Goal: Use online tool/utility

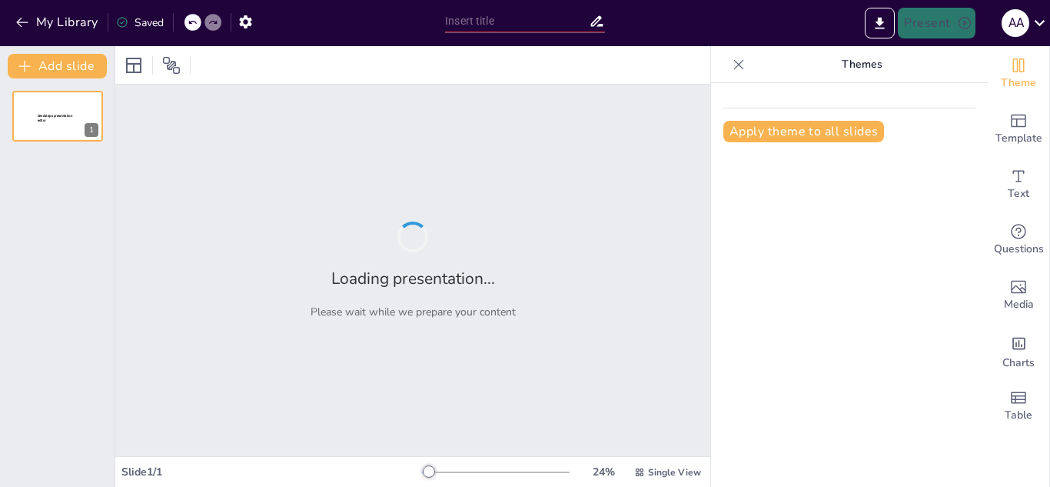
type input "Análisis del Esquema del Código Procesal Penal en [GEOGRAPHIC_DATA][PERSON_NAME]"
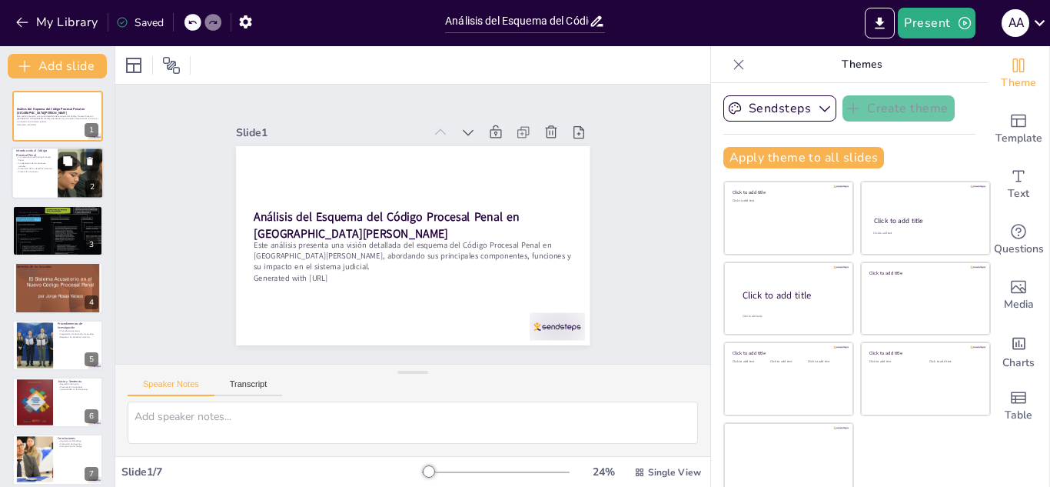
click at [85, 178] on div at bounding box center [81, 174] width 134 height 52
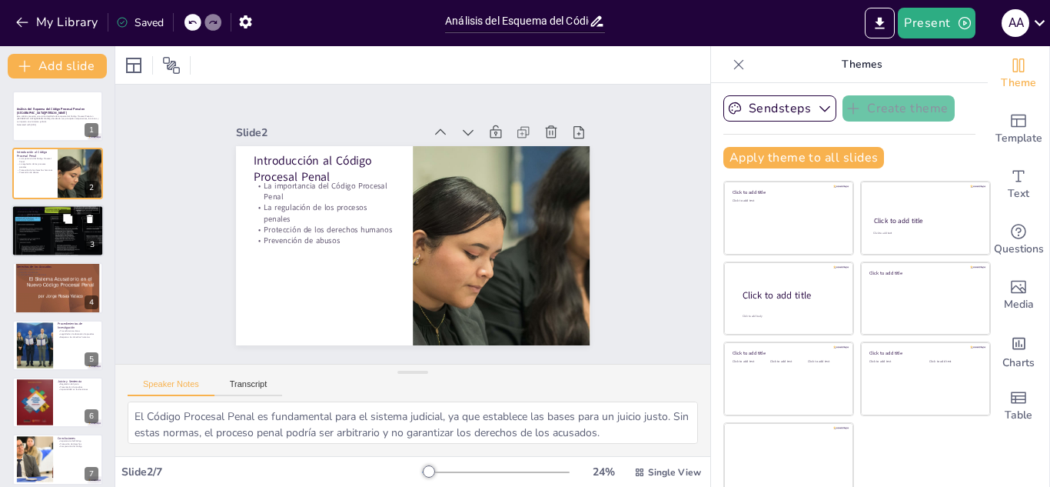
click at [64, 226] on button at bounding box center [67, 218] width 18 height 18
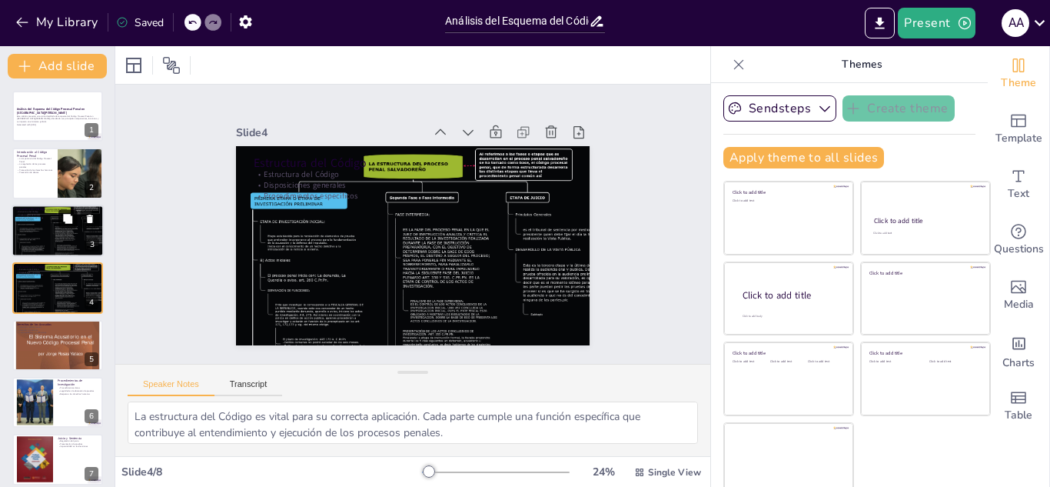
scroll to position [5, 0]
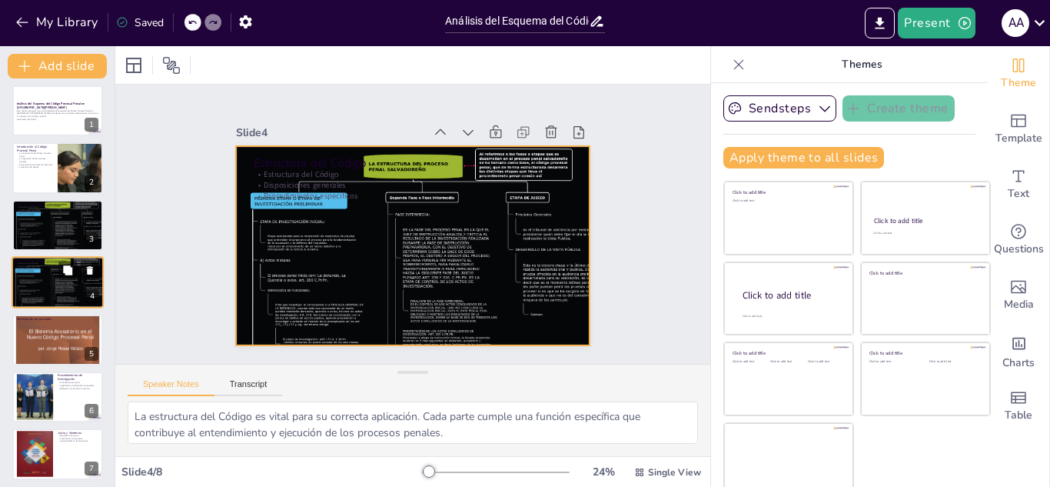
click at [78, 297] on div at bounding box center [58, 282] width 92 height 69
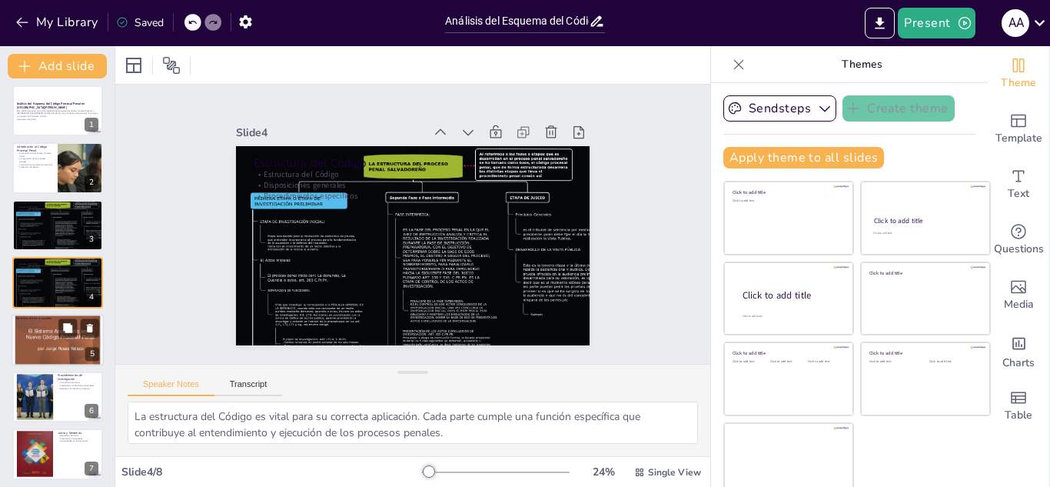
click at [55, 331] on div at bounding box center [58, 339] width 92 height 131
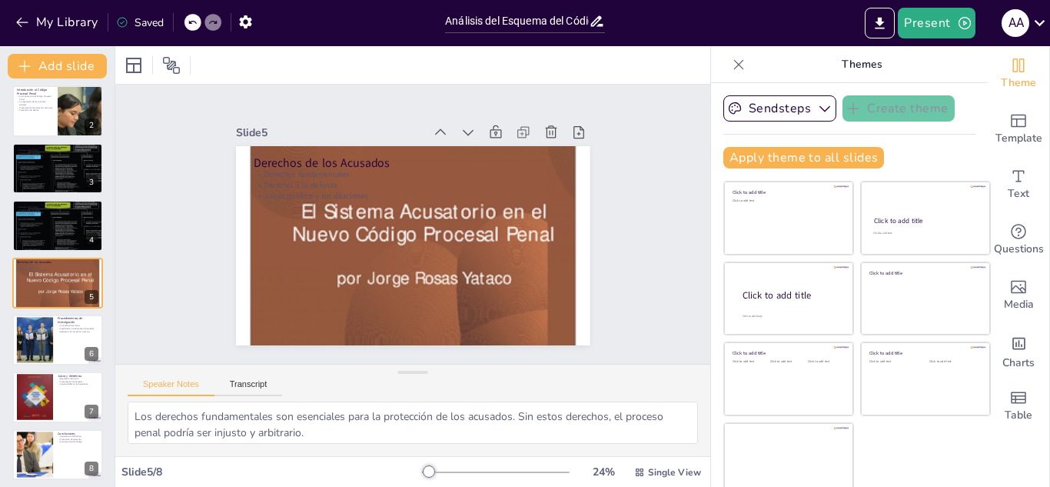
scroll to position [68, 0]
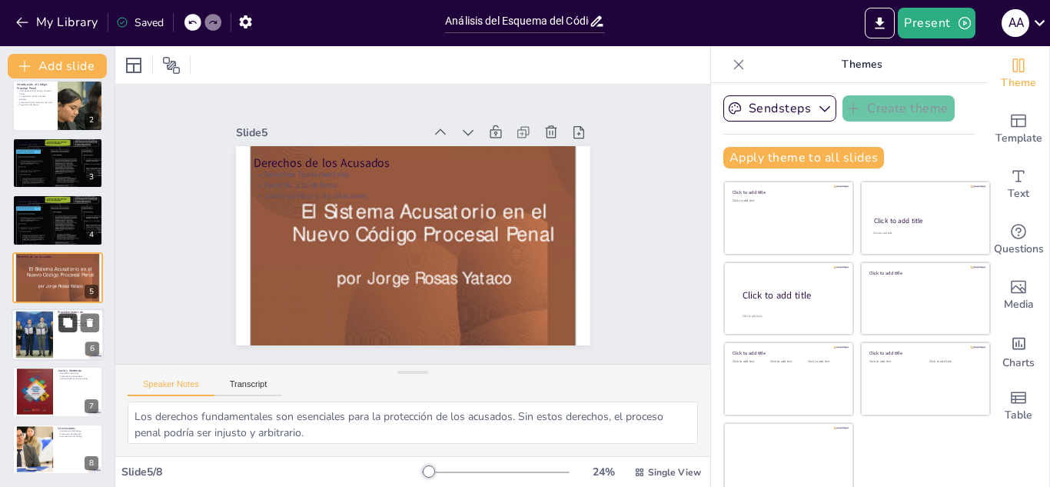
click at [77, 328] on button at bounding box center [67, 322] width 18 height 18
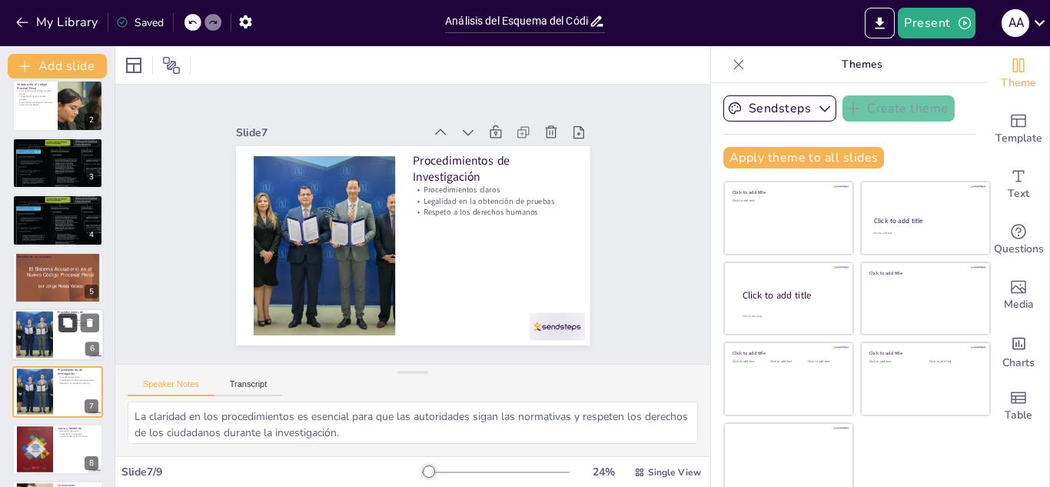
scroll to position [125, 0]
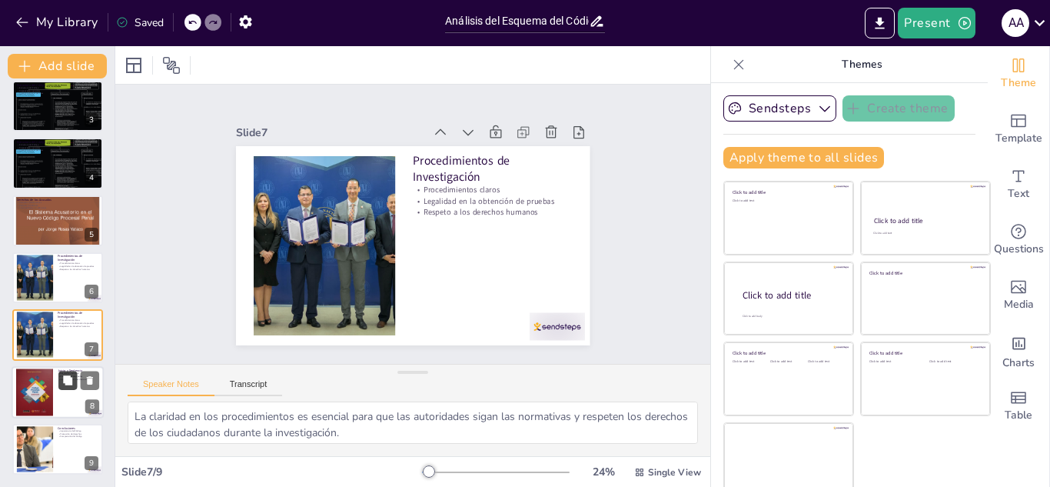
click at [75, 381] on button at bounding box center [67, 380] width 18 height 18
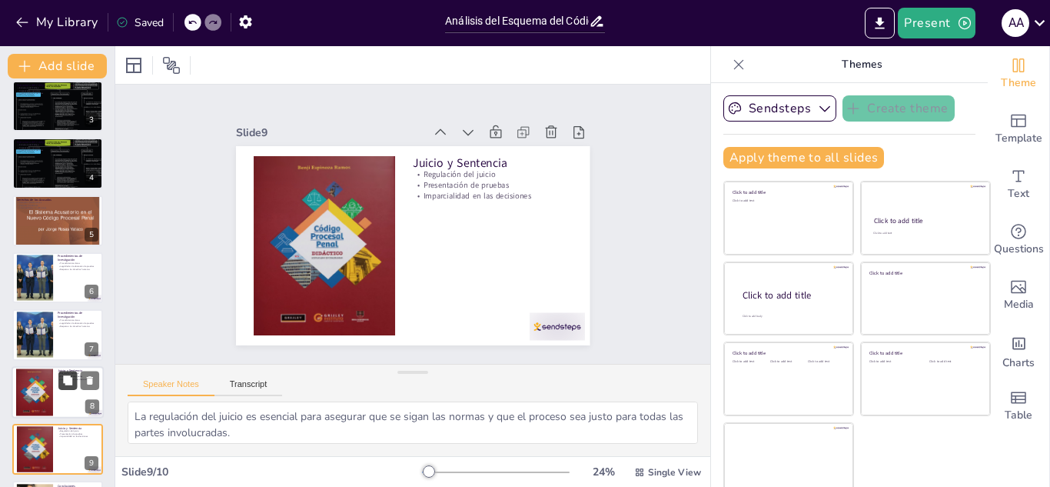
scroll to position [182, 0]
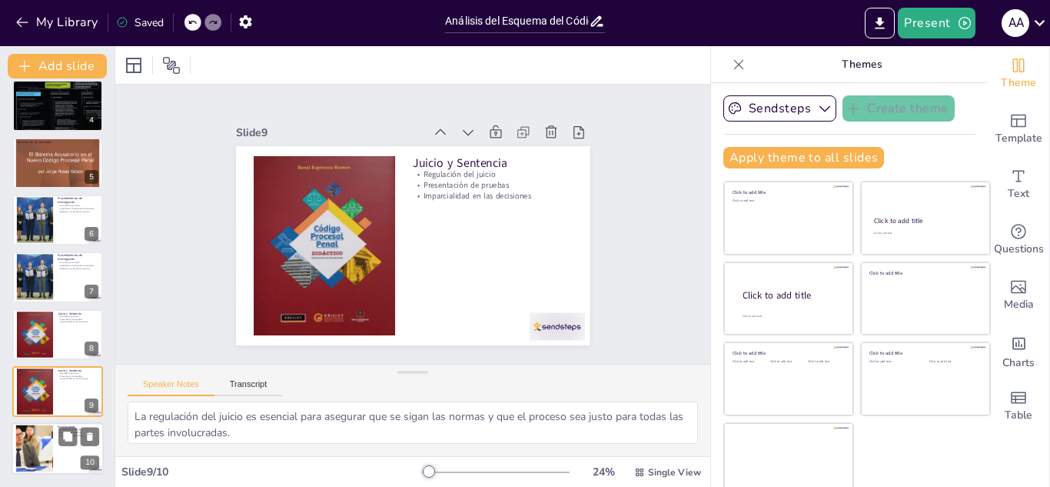
click at [46, 444] on div at bounding box center [35, 448] width 121 height 47
type textarea "La importancia del Código Procesal Penal radica en su papel en la promoción de …"
